Goal: Find specific page/section: Find specific page/section

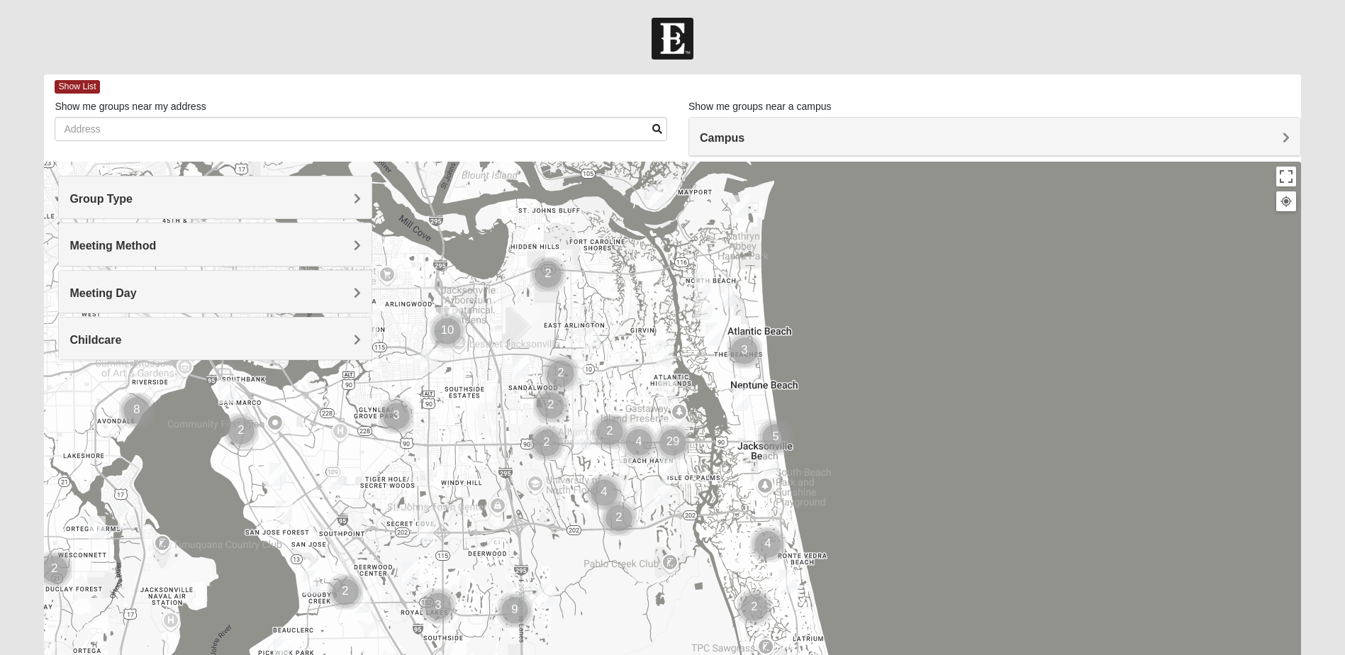
click at [345, 200] on h4 "Group Type" at bounding box center [215, 198] width 291 height 13
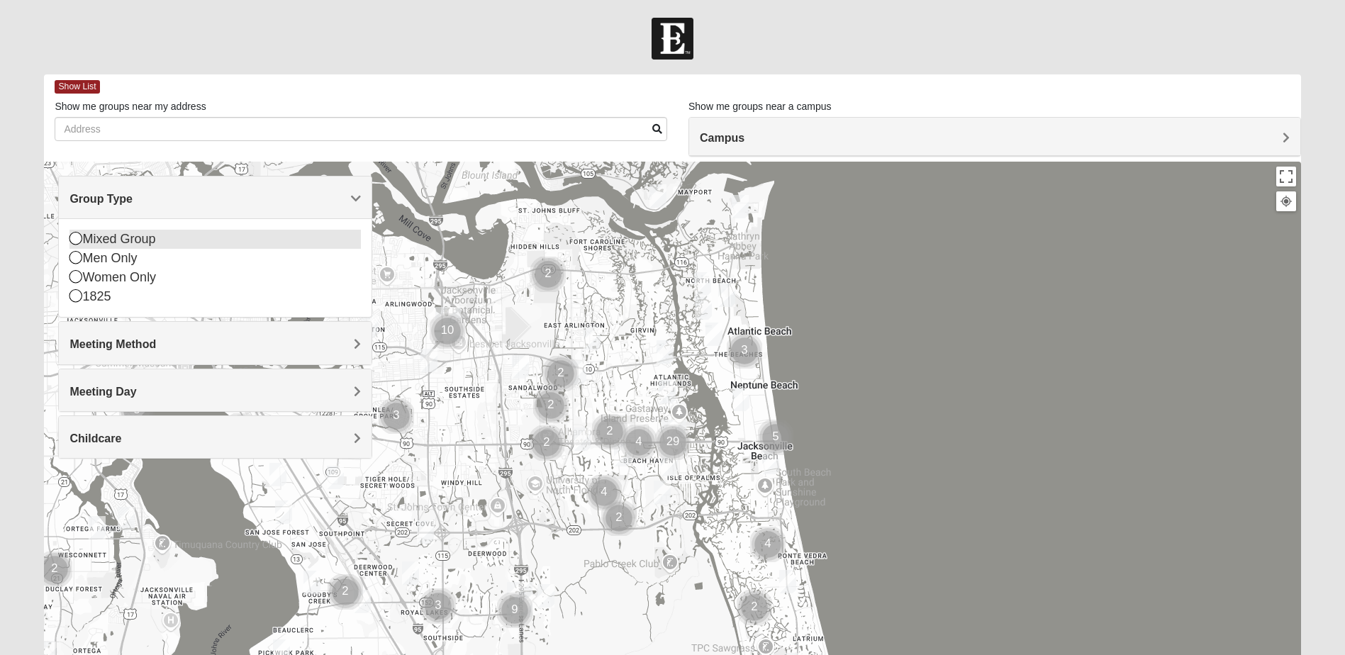
click at [72, 238] on icon at bounding box center [76, 238] width 13 height 13
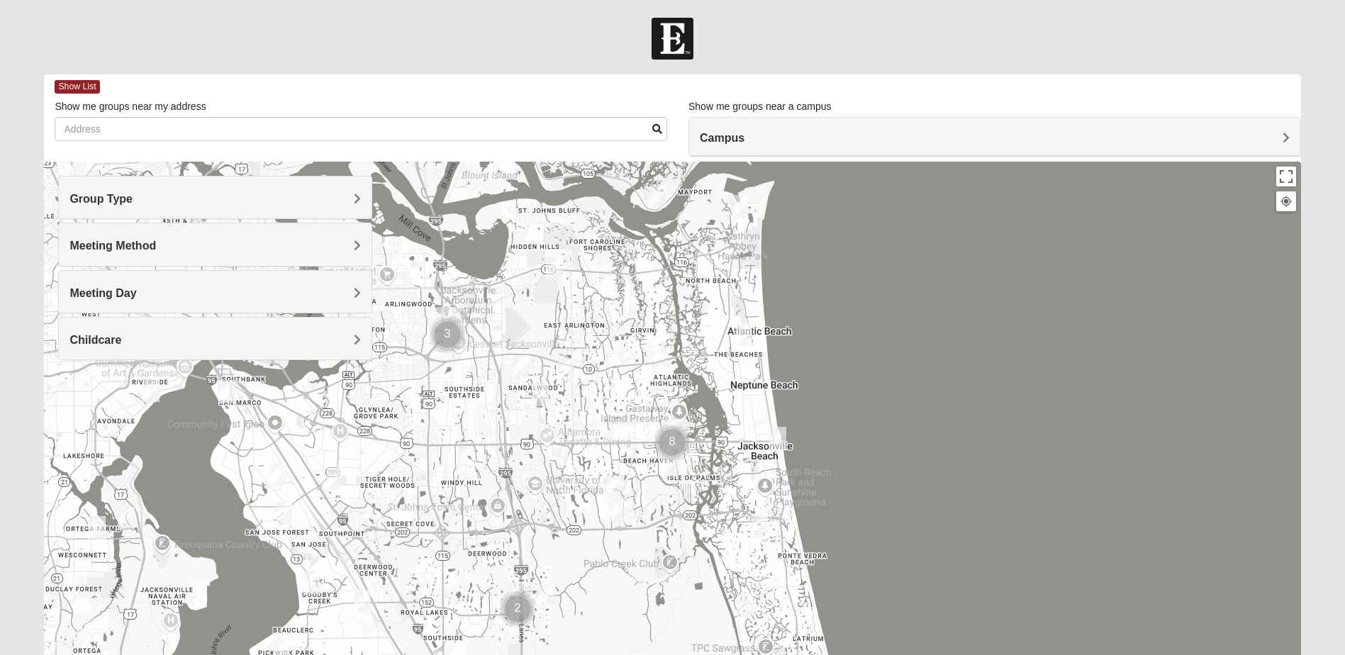
click at [365, 248] on div "Meeting Method" at bounding box center [215, 244] width 313 height 42
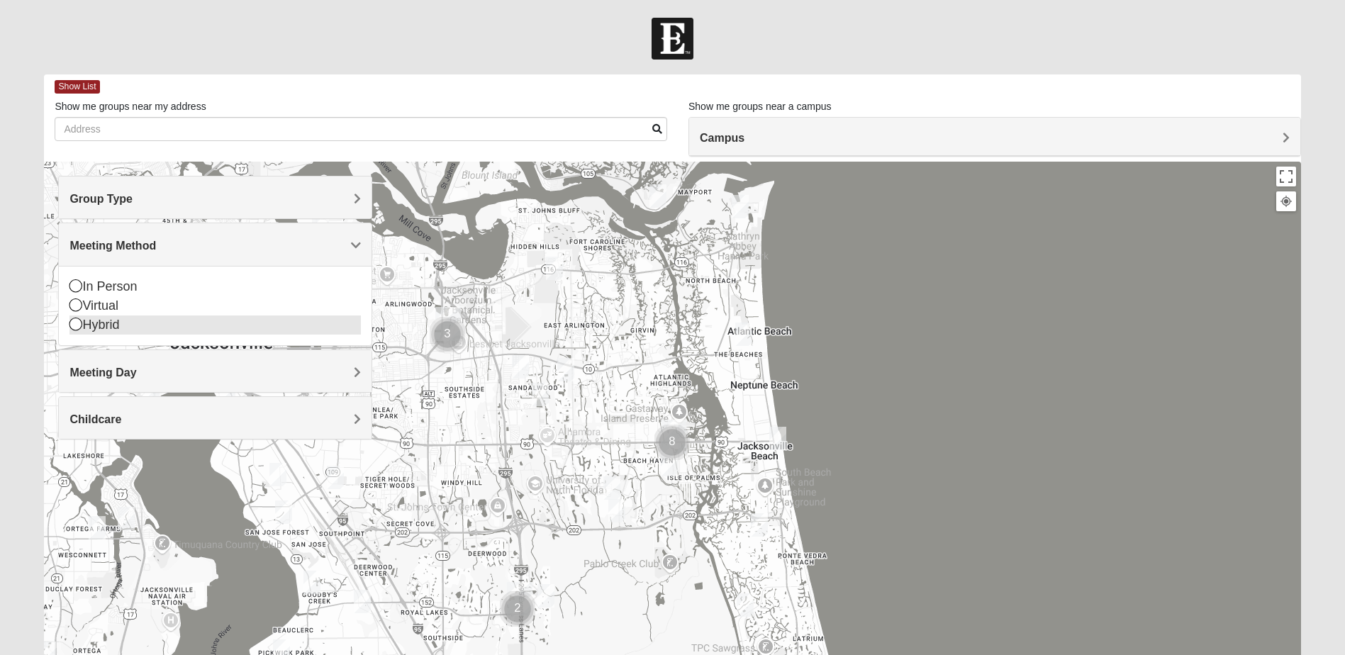
click at [74, 326] on icon at bounding box center [76, 324] width 13 height 13
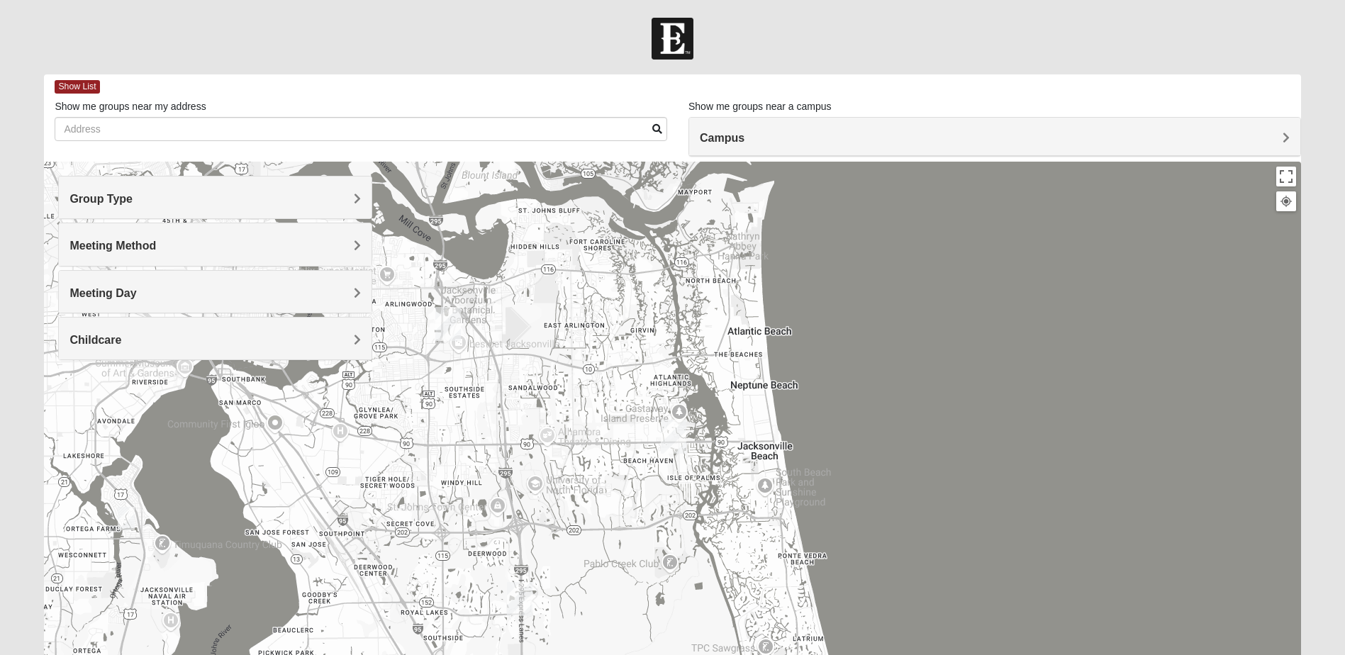
click at [345, 337] on h4 "Childcare" at bounding box center [215, 339] width 291 height 13
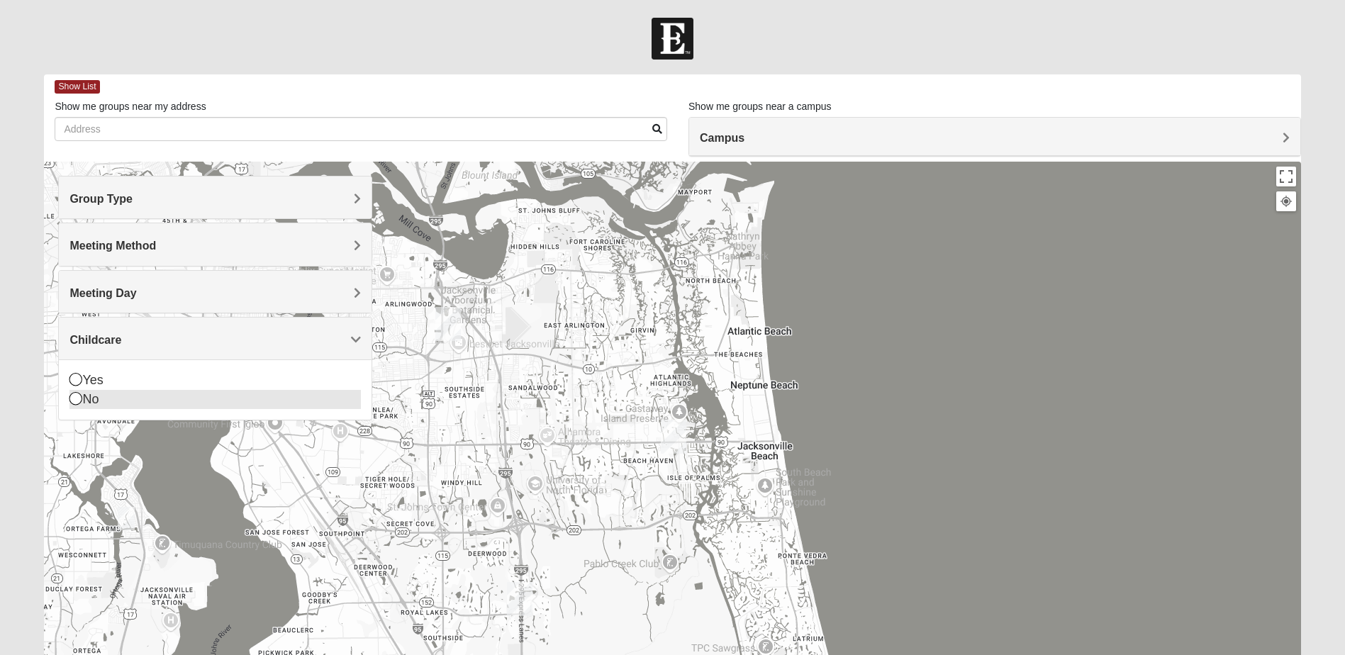
drag, startPoint x: 71, startPoint y: 401, endPoint x: 101, endPoint y: 382, distance: 36.0
click at [72, 401] on icon at bounding box center [76, 398] width 13 height 13
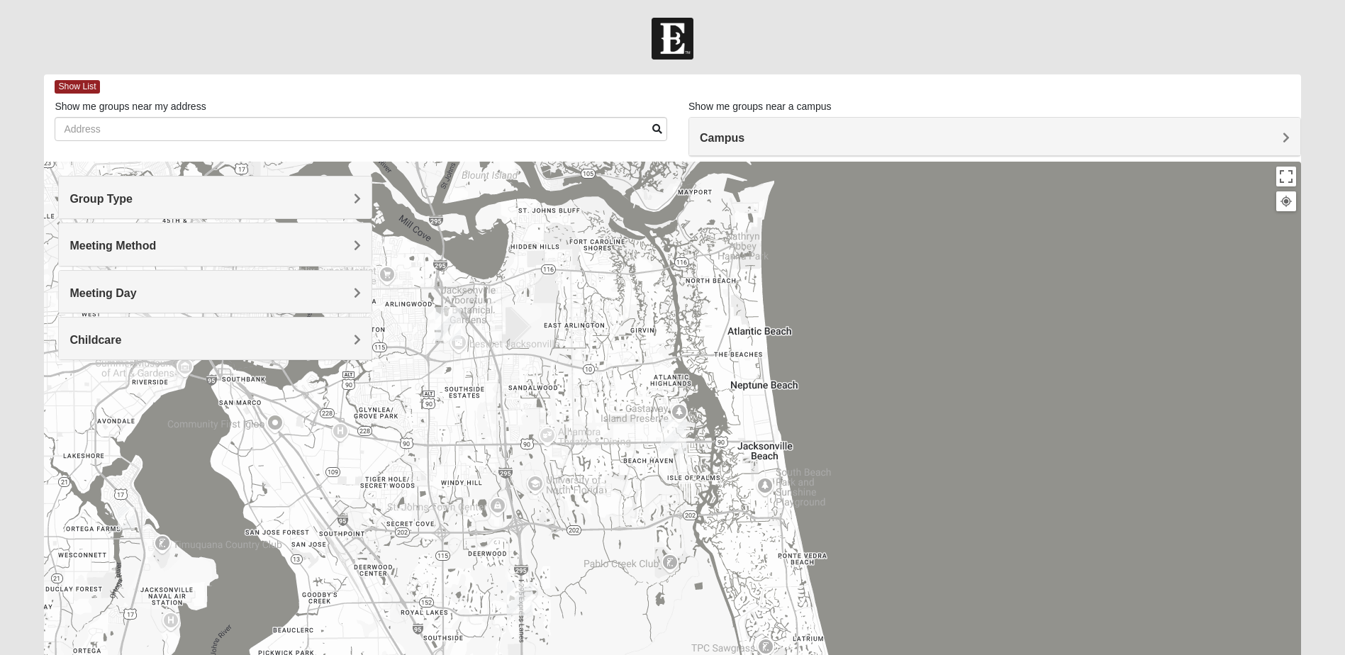
click at [348, 299] on h4 "Meeting Day" at bounding box center [215, 293] width 291 height 13
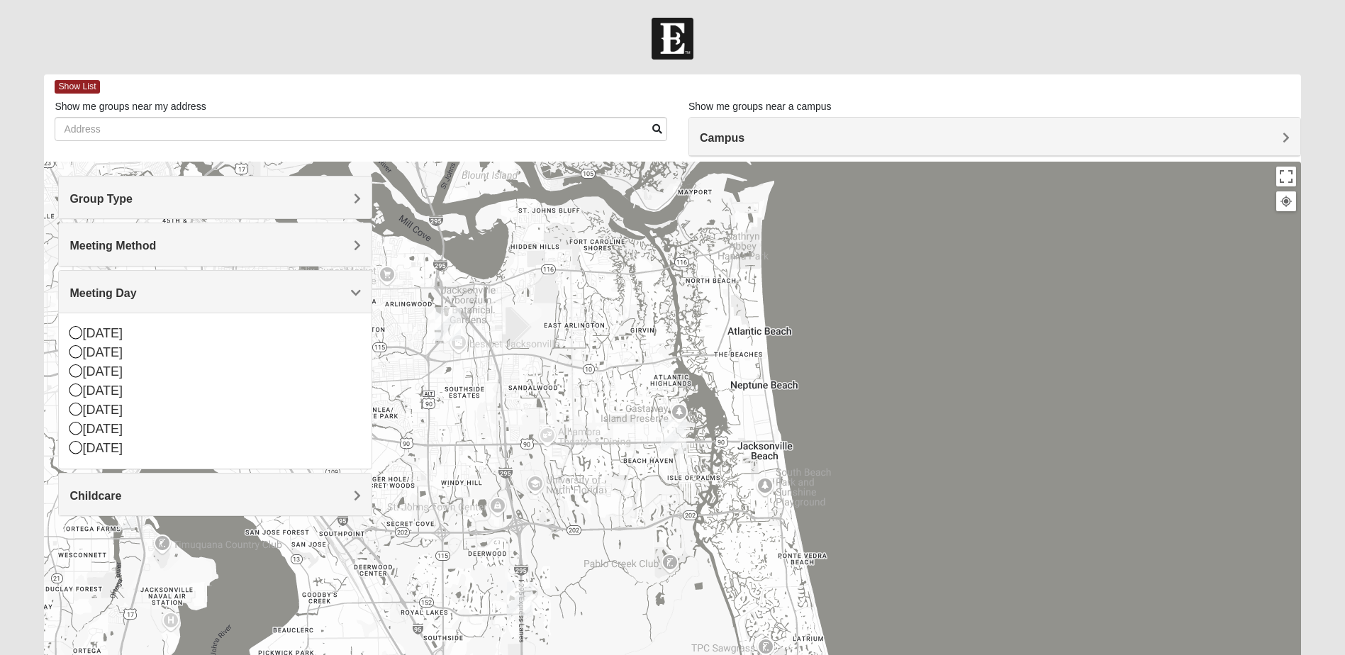
click at [136, 287] on span "Meeting Day" at bounding box center [103, 293] width 67 height 12
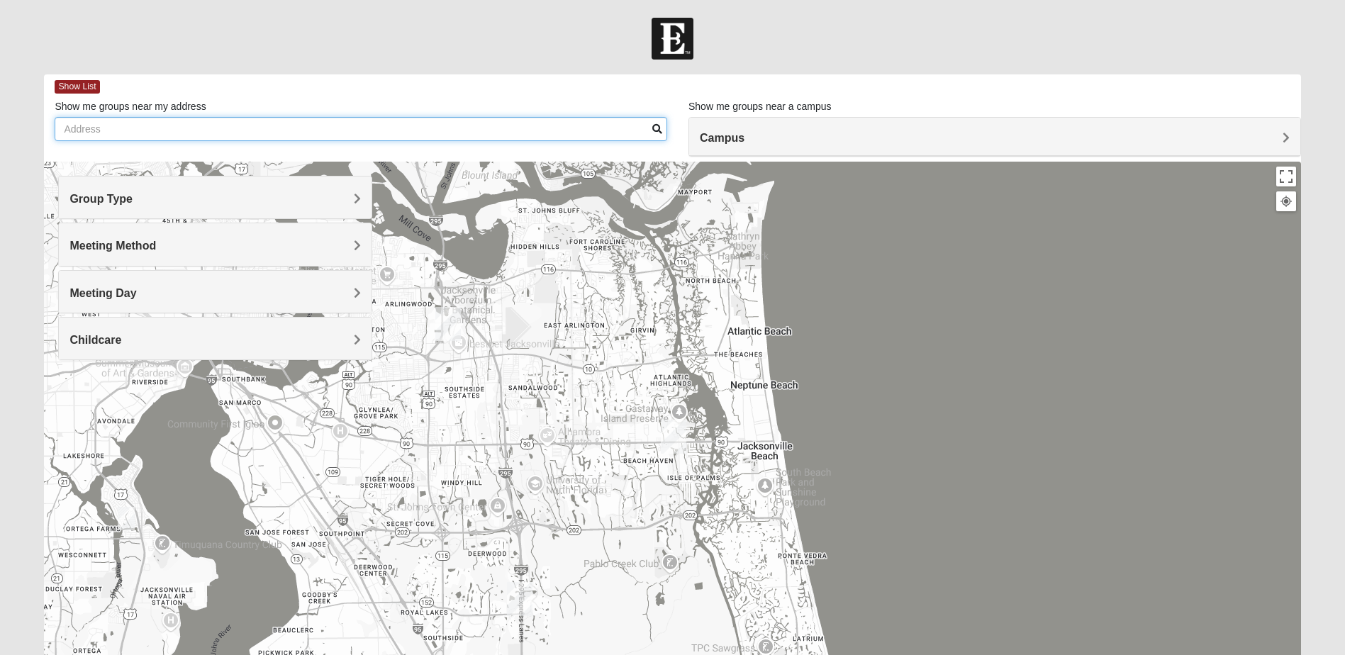
click at [169, 132] on input "Show me groups near my address" at bounding box center [361, 129] width 613 height 24
type input "32259"
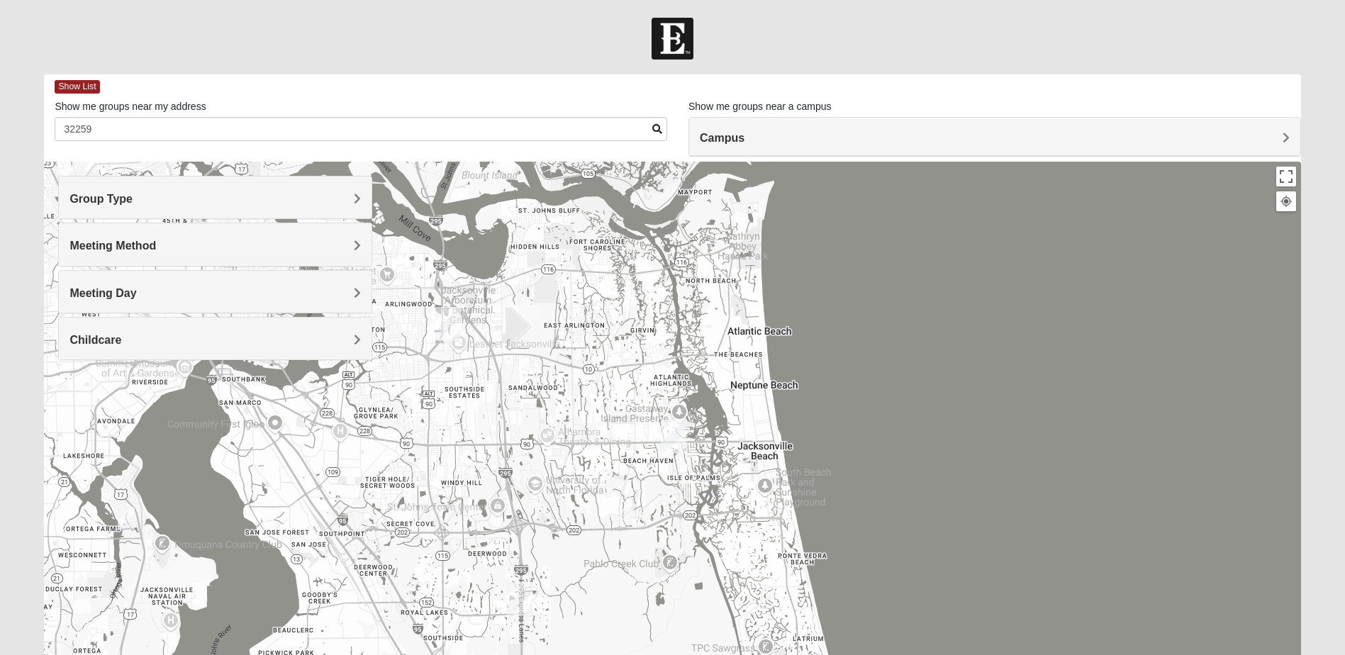
click at [658, 132] on span at bounding box center [657, 129] width 10 height 10
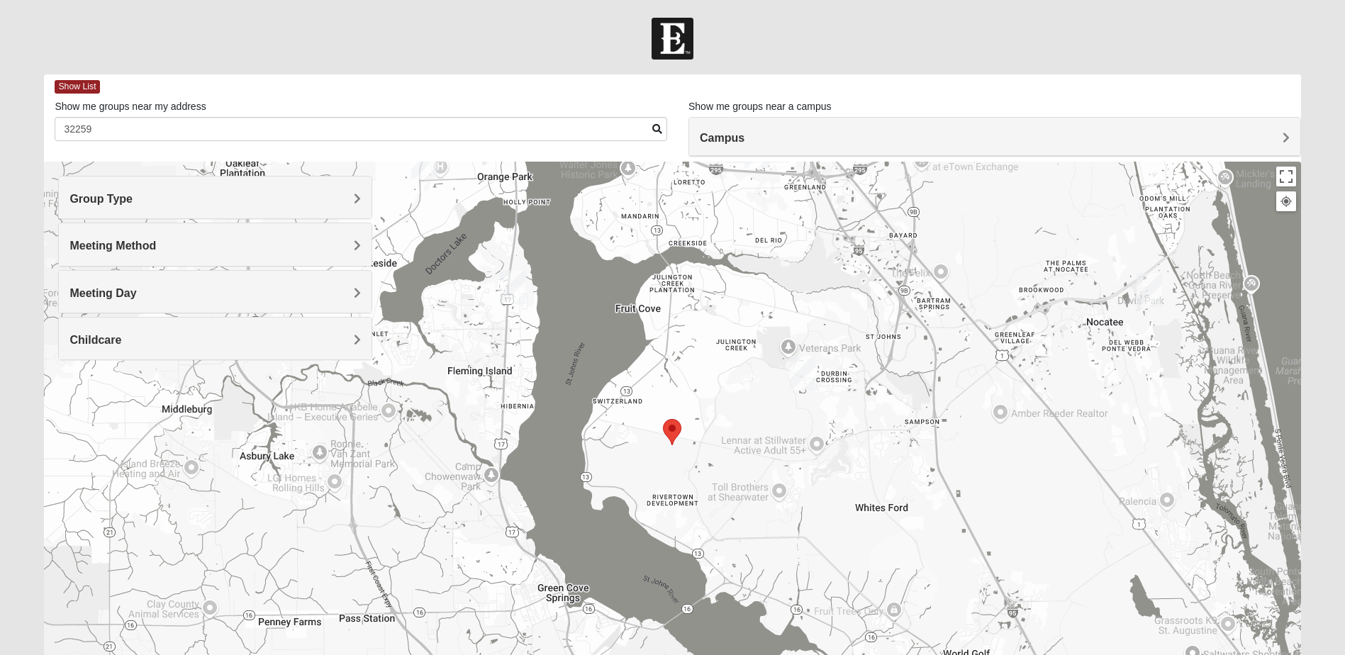
click at [674, 431] on img "Selected Address" at bounding box center [672, 432] width 18 height 26
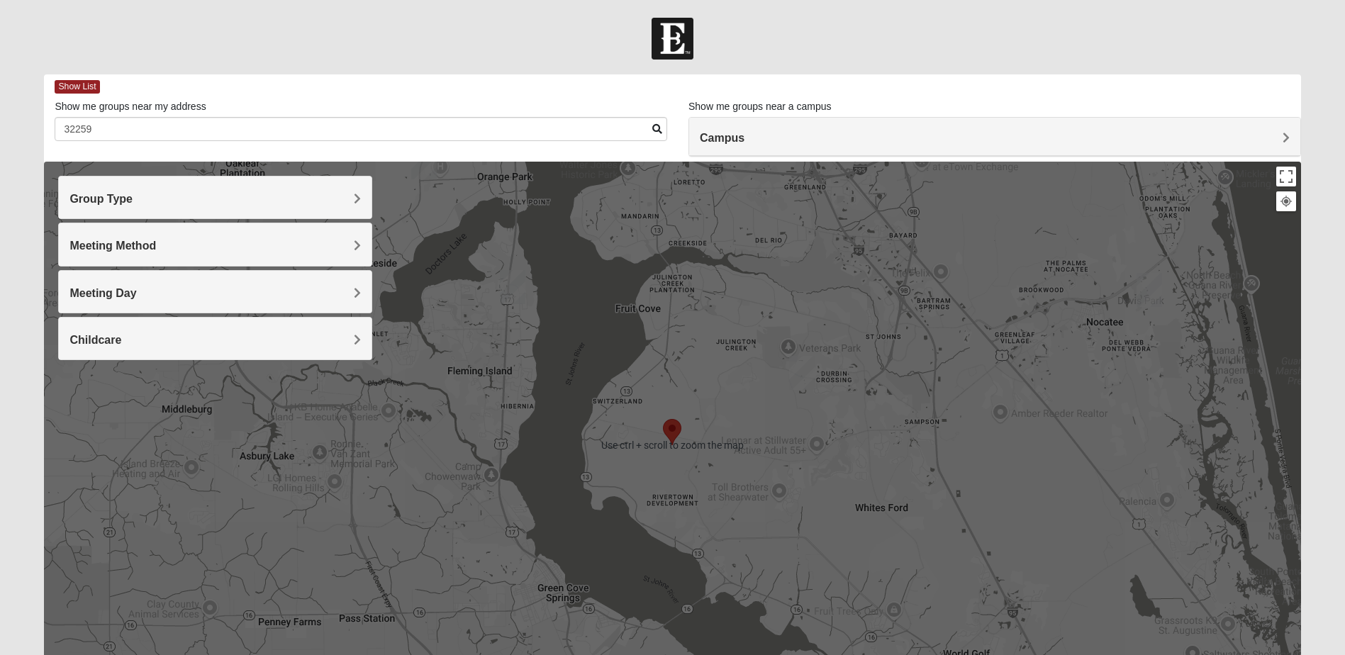
click at [624, 420] on div at bounding box center [672, 445] width 1257 height 567
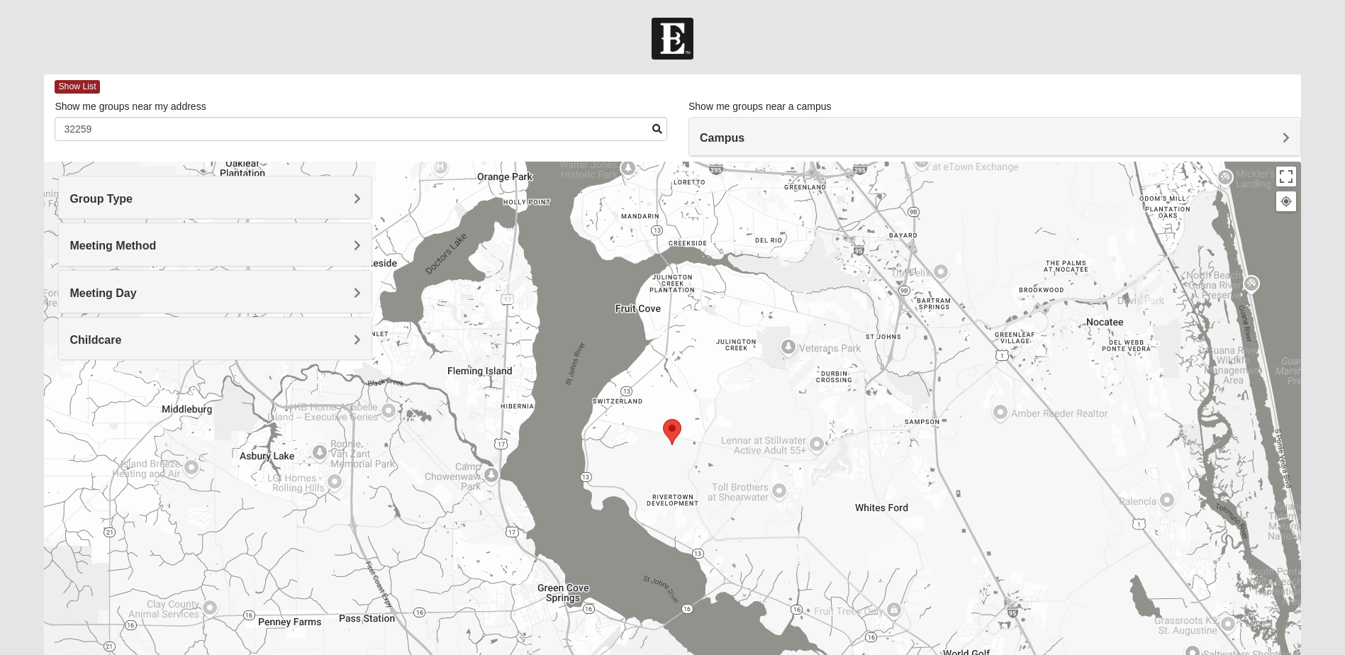
click at [670, 426] on img "Selected Address" at bounding box center [672, 432] width 18 height 26
click at [742, 145] on h4 "Campus" at bounding box center [995, 137] width 590 height 13
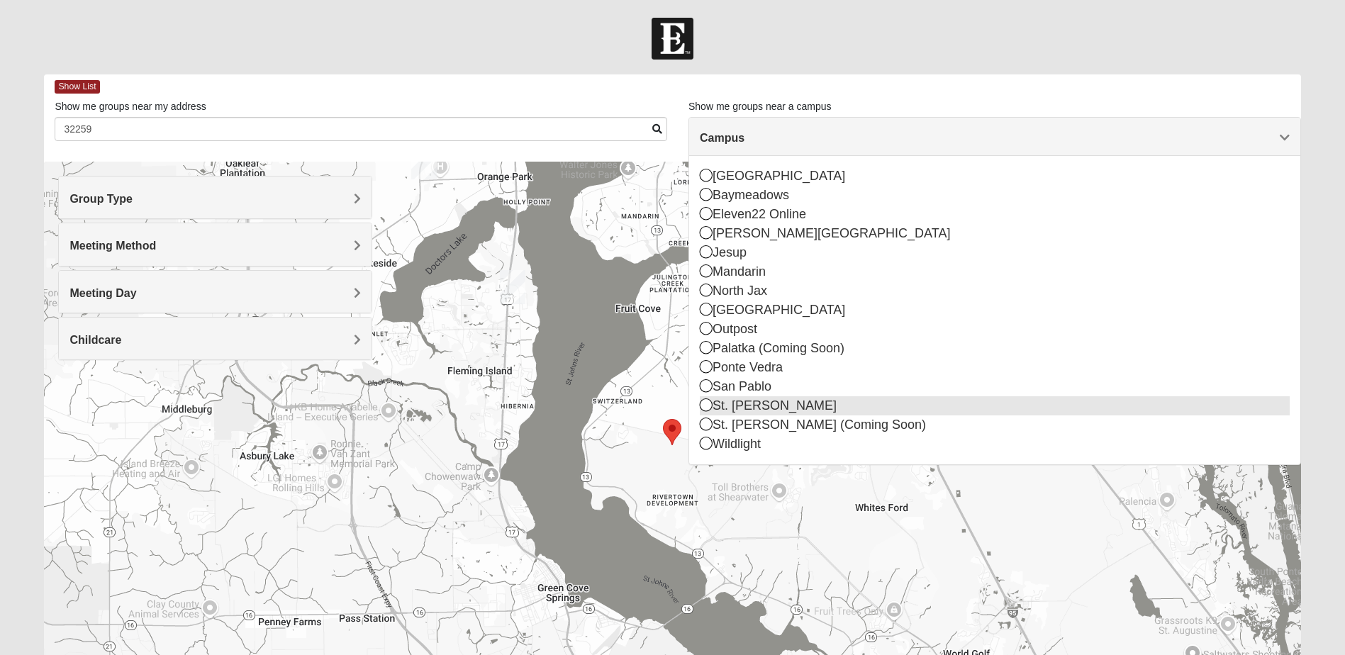
click at [709, 403] on icon at bounding box center [706, 405] width 13 height 13
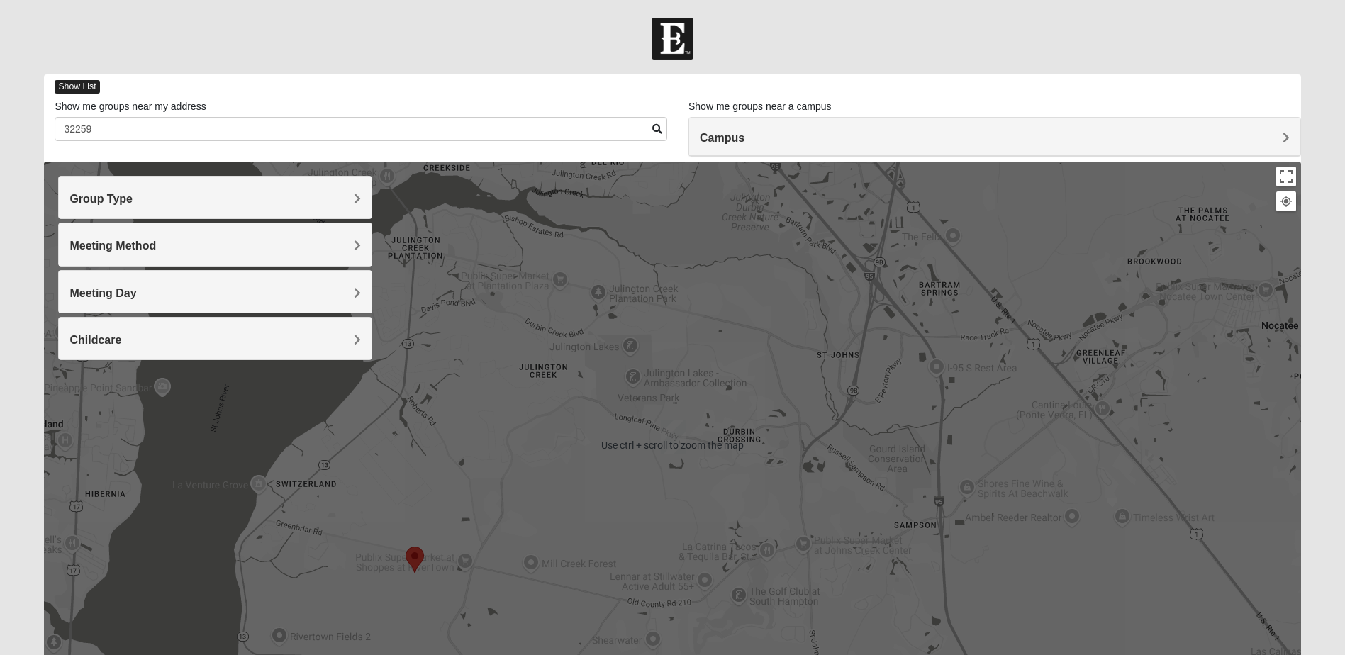
click at [82, 86] on span "Show List" at bounding box center [77, 86] width 45 height 13
